Goal: Check status: Check status

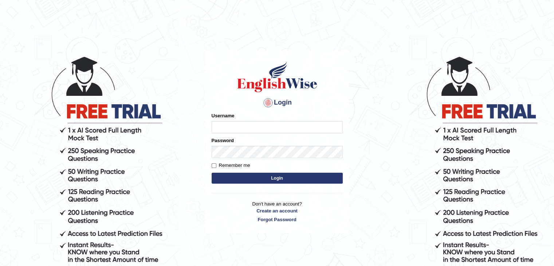
type input "Mannkang"
click at [305, 178] on button "Login" at bounding box center [277, 178] width 131 height 11
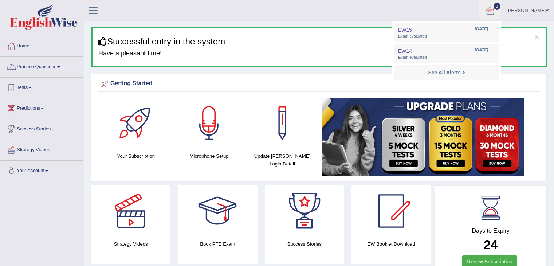
click at [481, 35] on span "Exam evaluated" at bounding box center [446, 37] width 97 height 6
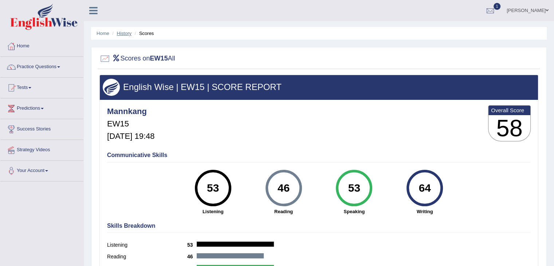
click at [128, 34] on link "History" at bounding box center [124, 33] width 15 height 5
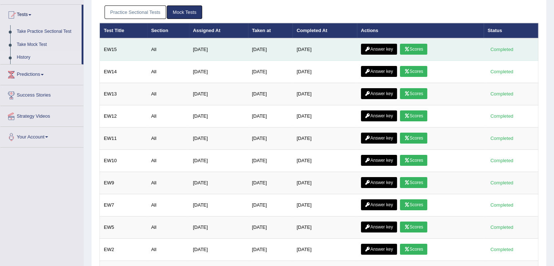
click at [376, 50] on link "Answer key" at bounding box center [379, 49] width 36 height 11
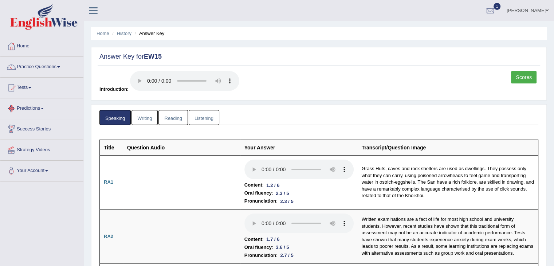
click at [141, 119] on link "Writing" at bounding box center [145, 117] width 26 height 15
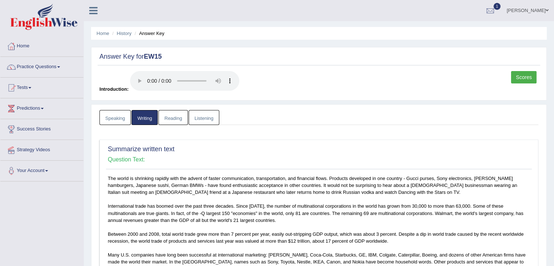
click at [169, 117] on link "Reading" at bounding box center [173, 117] width 29 height 15
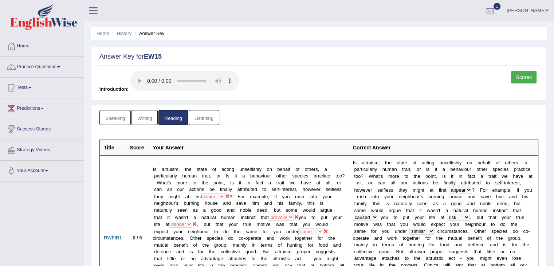
click at [204, 115] on link "Listening" at bounding box center [204, 117] width 31 height 15
